Goal: Navigation & Orientation: Find specific page/section

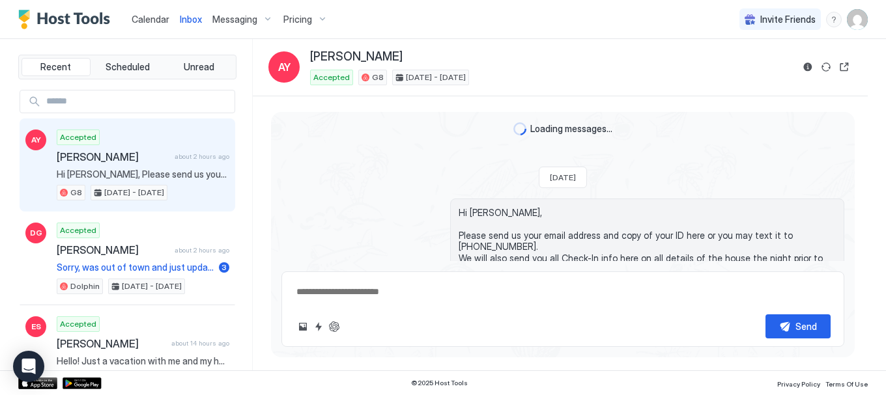
type textarea "*"
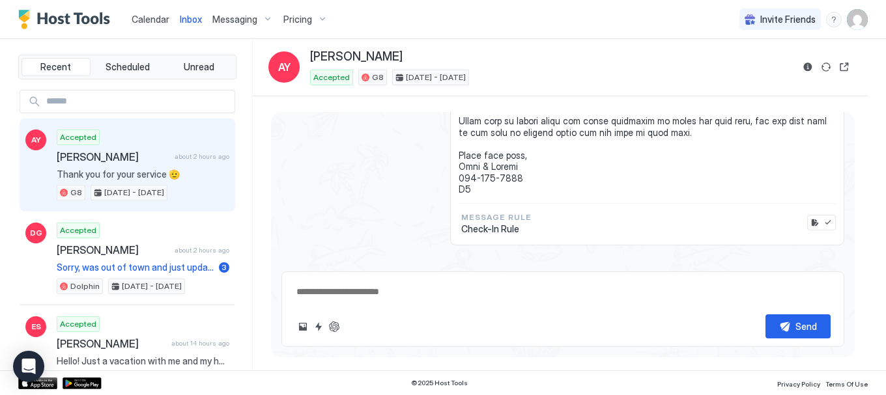
click at [136, 21] on span "Calendar" at bounding box center [151, 19] width 38 height 11
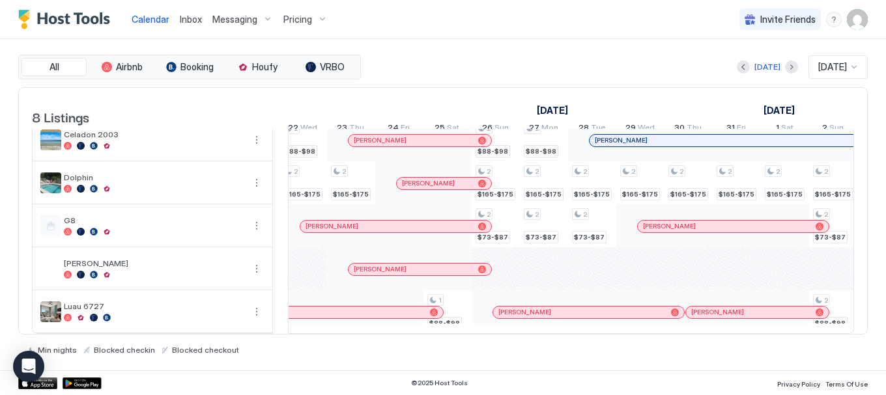
scroll to position [158, 0]
click at [535, 307] on div at bounding box center [535, 312] width 10 height 10
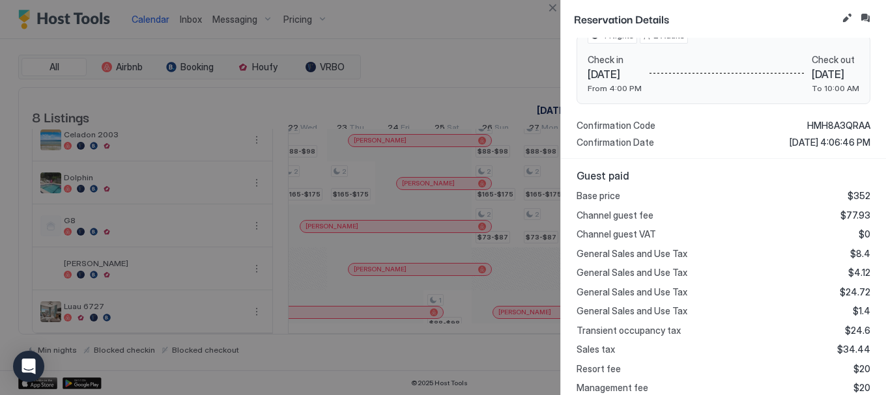
scroll to position [0, 0]
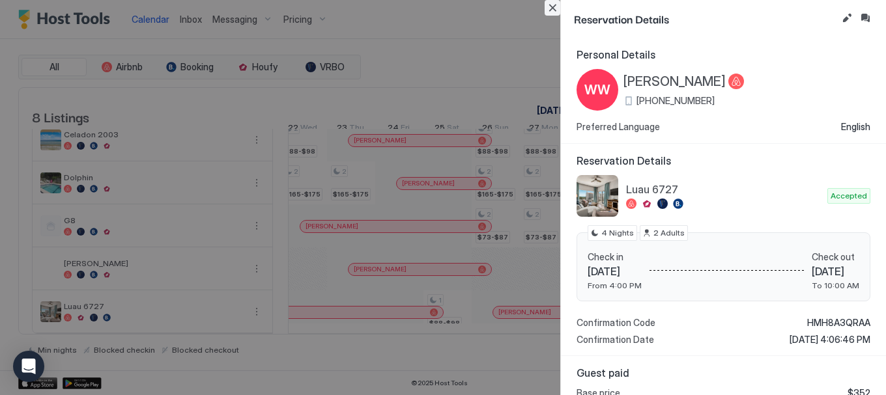
click at [554, 9] on button "Close" at bounding box center [553, 8] width 16 height 16
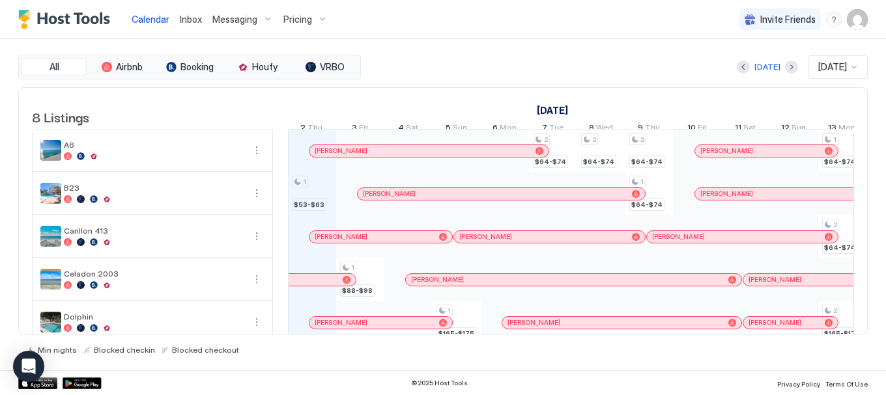
scroll to position [114, 0]
